Goal: Transaction & Acquisition: Purchase product/service

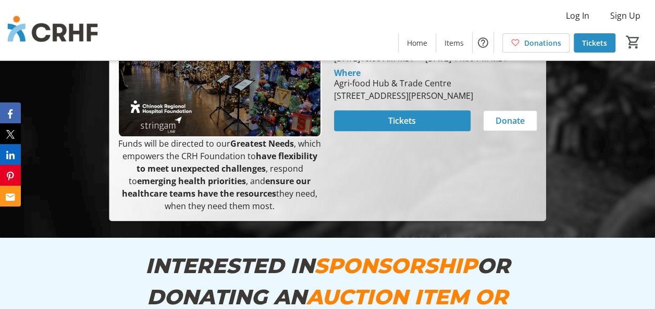
scroll to position [469, 0]
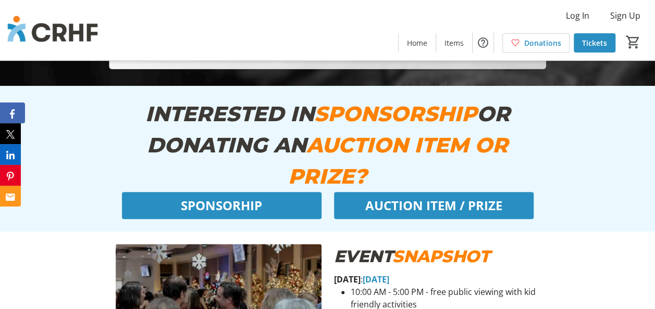
click at [9, 115] on button "Facebook" at bounding box center [12, 113] width 25 height 21
click at [14, 136] on icon "X" at bounding box center [12, 134] width 9 height 9
click at [12, 192] on tr-social-icon "Email" at bounding box center [12, 196] width 9 height 11
click at [8, 153] on icon "LinkedIn" at bounding box center [12, 155] width 8 height 8
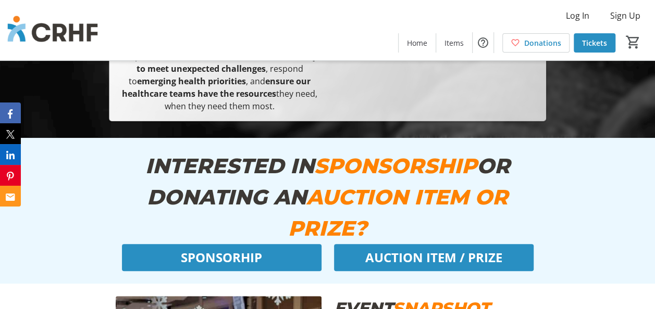
scroll to position [521, 0]
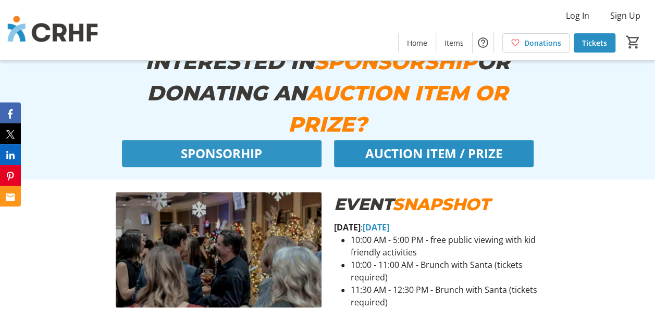
click at [305, 158] on span at bounding box center [221, 153] width 199 height 25
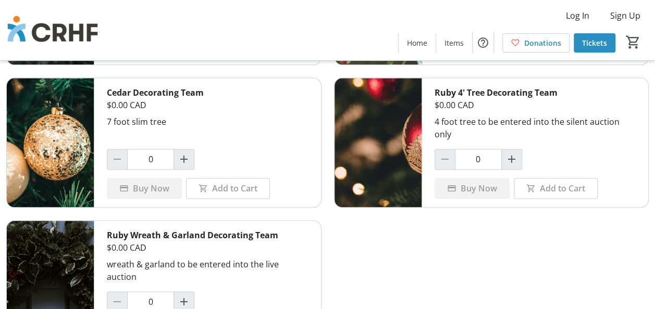
scroll to position [568, 0]
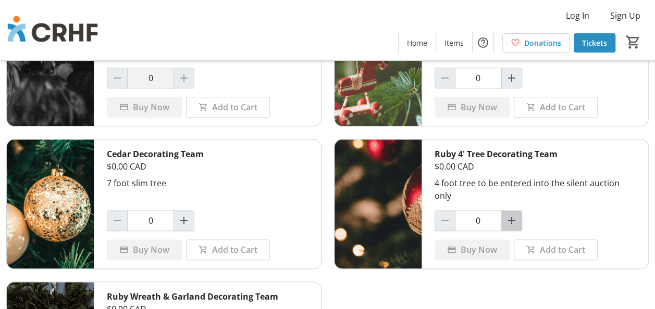
click at [511, 215] on mat-icon "Increment by one" at bounding box center [511, 221] width 13 height 13
type input "1"
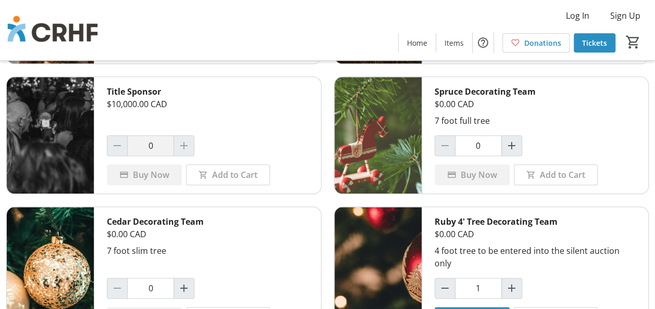
scroll to position [620, 0]
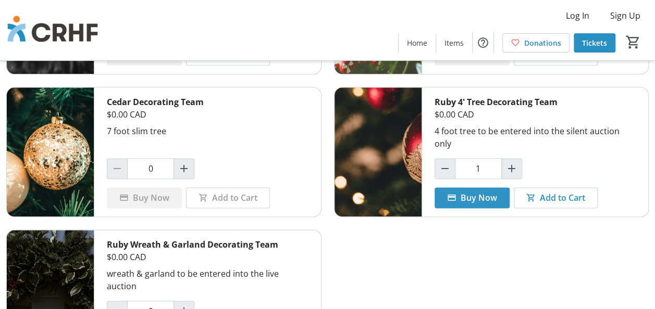
click at [473, 192] on span "Buy Now" at bounding box center [478, 198] width 36 height 13
